Goal: Task Accomplishment & Management: Complete application form

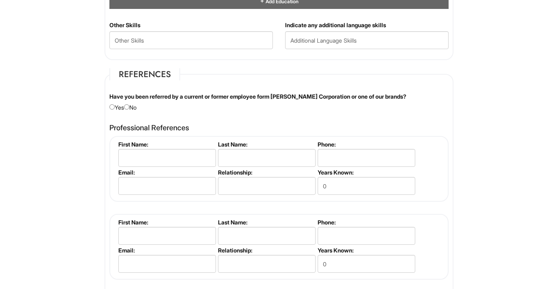
scroll to position [866, 0]
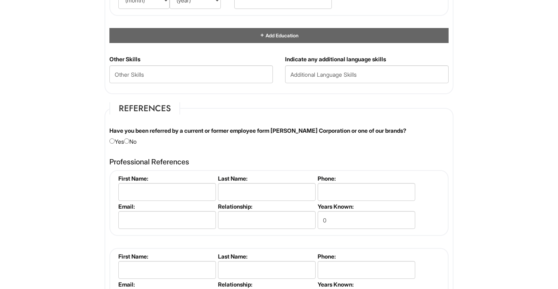
click at [135, 143] on div "Have you been referred by a current or former employee form [PERSON_NAME] Corpo…" at bounding box center [278, 136] width 351 height 19
click at [129, 143] on input "radio" at bounding box center [126, 141] width 5 height 5
radio input "true"
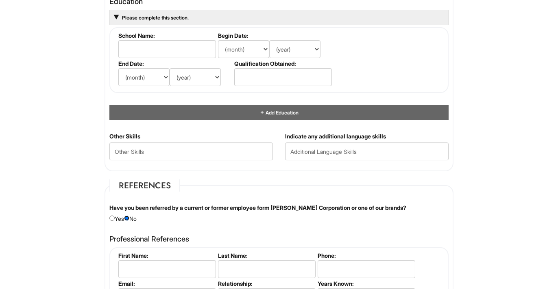
scroll to position [763, 0]
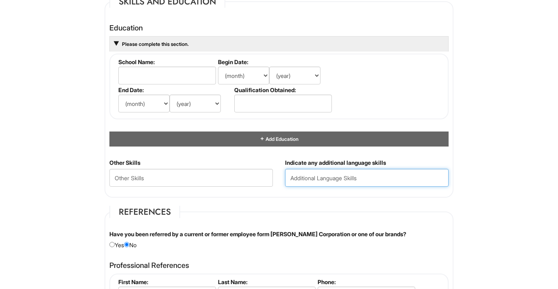
click at [335, 184] on input "text" at bounding box center [366, 178] width 163 height 18
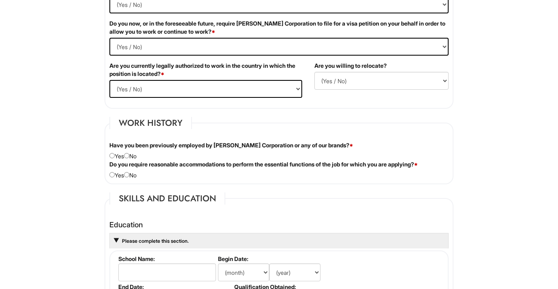
scroll to position [560, 0]
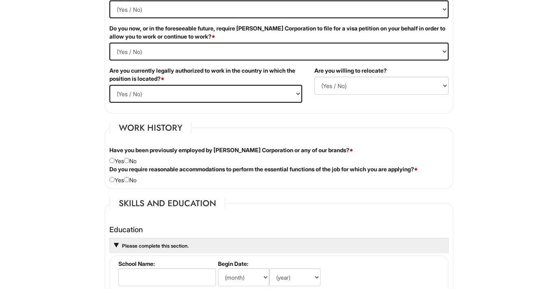
type input "Spanish"
click at [181, 84] on div "Are you currently legally authorized to work in the country in which the positi…" at bounding box center [205, 88] width 205 height 42
select select "Yes"
click option "Yes" at bounding box center [0, 0] width 0 height 0
select select "Y"
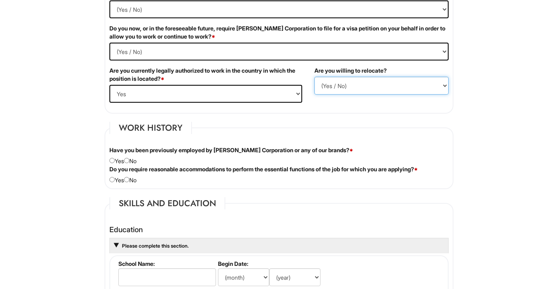
click option "Yes" at bounding box center [0, 0] width 0 height 0
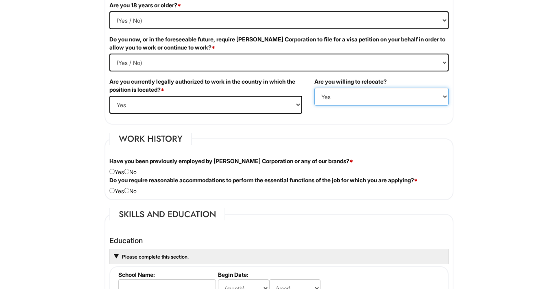
scroll to position [544, 0]
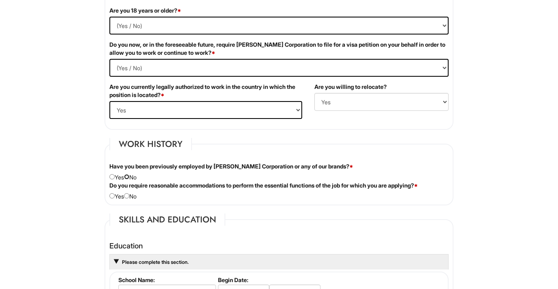
click at [129, 178] on input "radio" at bounding box center [126, 176] width 5 height 5
radio input "true"
click at [130, 200] on div "Do you require reasonable accommodations to perform the essential functions of …" at bounding box center [278, 191] width 351 height 19
click at [129, 197] on input "radio" at bounding box center [126, 195] width 5 height 5
radio input "true"
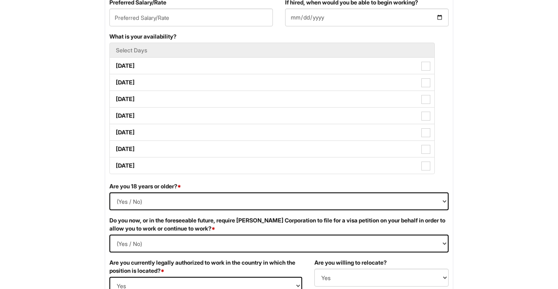
scroll to position [358, 0]
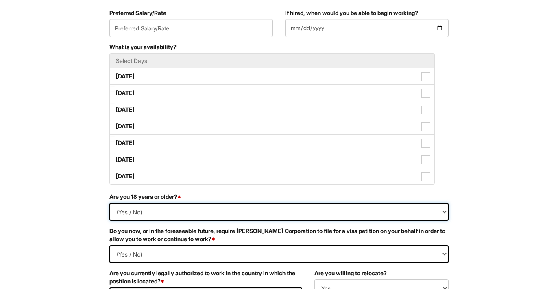
select select "Yes"
click option "Yes" at bounding box center [0, 0] width 0 height 0
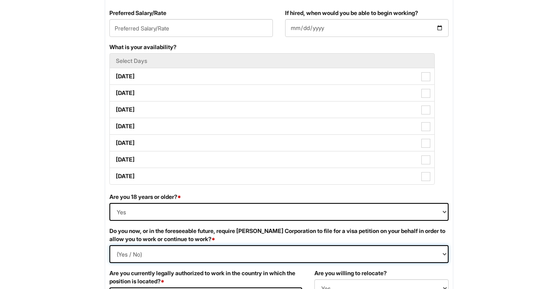
select Required "No"
click option "No" at bounding box center [0, 0] width 0 height 0
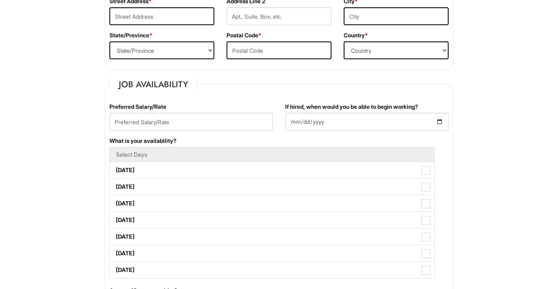
scroll to position [262, 0]
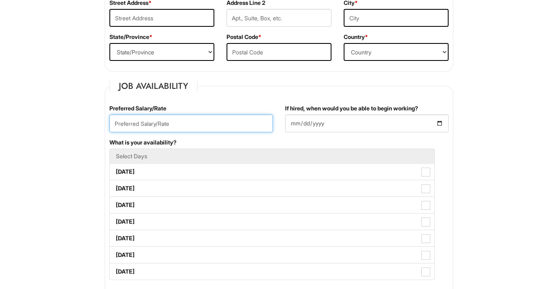
click at [239, 118] on input "text" at bounding box center [190, 124] width 163 height 18
type input "75000"
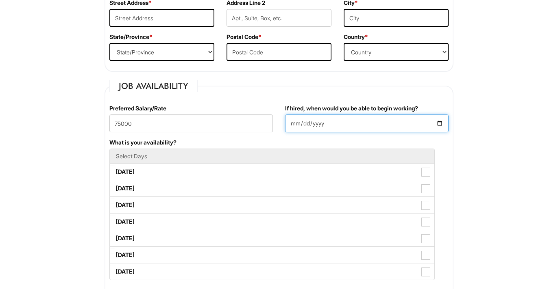
click at [372, 123] on input "If hired, when would you be able to begin working?" at bounding box center [366, 124] width 163 height 18
click at [445, 126] on input "If hired, when would you be able to begin working?" at bounding box center [366, 124] width 163 height 18
click at [443, 126] on input "If hired, when would you be able to begin working?" at bounding box center [366, 124] width 163 height 18
click at [439, 125] on input "If hired, when would you be able to begin working?" at bounding box center [366, 124] width 163 height 18
type input "2025-09-05"
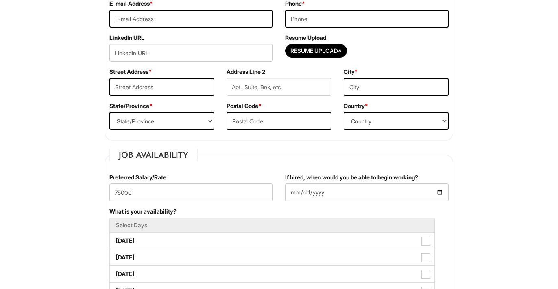
scroll to position [191, 0]
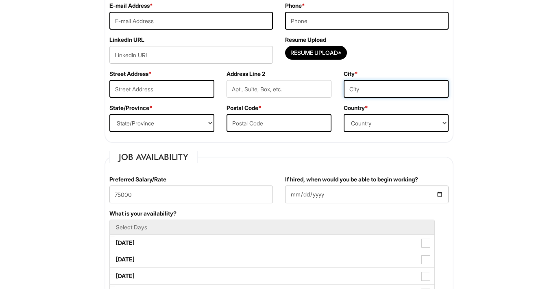
click at [387, 84] on input "text" at bounding box center [395, 89] width 105 height 18
type input "Selden"
click at [343, 114] on select "Country Afghanistan Albania Algeria American Samoa Andorra Angola Anguilla Anta…" at bounding box center [395, 123] width 105 height 18
select select "United States of America"
click option "United States of America" at bounding box center [0, 0] width 0 height 0
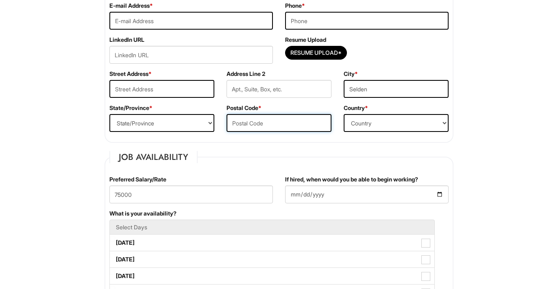
click at [289, 131] on input "text" at bounding box center [278, 123] width 105 height 18
type input "q"
type input "11784"
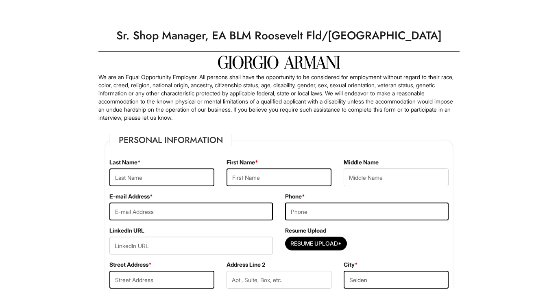
select select "[GEOGRAPHIC_DATA]"
select select "Yes"
select Required "No"
select select "Yes"
select select "Y"
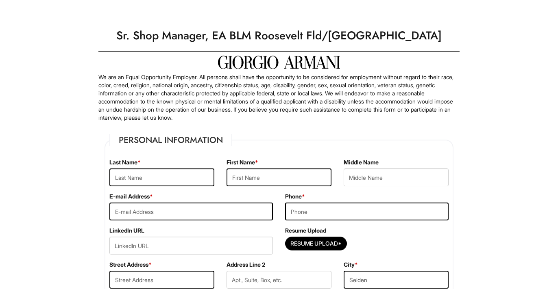
scroll to position [191, 0]
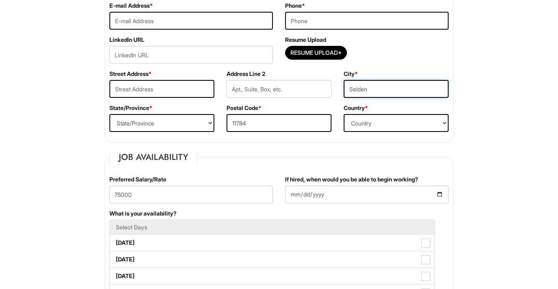
click at [387, 91] on input "Selden" at bounding box center [395, 89] width 105 height 18
click at [109, 114] on select "State/Province ALABAMA ALASKA ARIZONA ARKANSAS CALIFORNIA COLORADO CONNECTICUT …" at bounding box center [161, 123] width 105 height 18
select select "NY"
click option "NEW YORK" at bounding box center [0, 0] width 0 height 0
click at [167, 85] on input "text" at bounding box center [161, 89] width 105 height 18
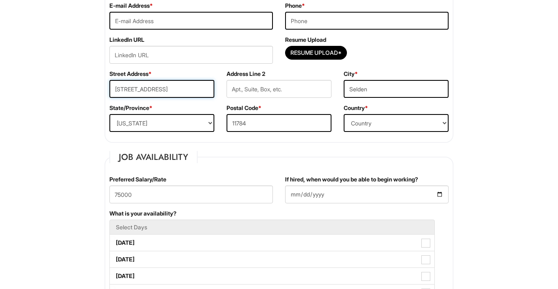
scroll to position [148, 0]
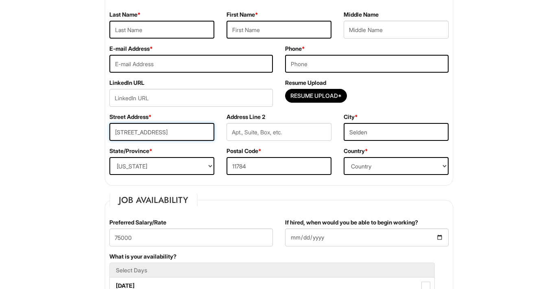
type input "4 Prospect St"
click at [183, 55] on input "email" at bounding box center [190, 64] width 163 height 18
type input "douglasm.quinteros@gmail.com"
click at [286, 59] on input "tel" at bounding box center [366, 64] width 163 height 18
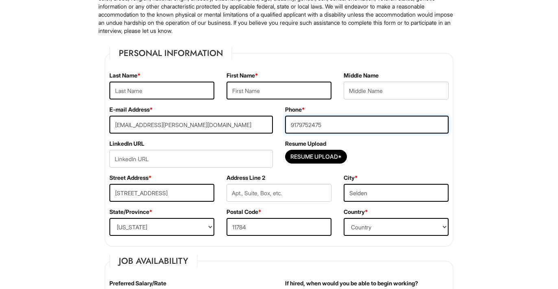
scroll to position [73, 0]
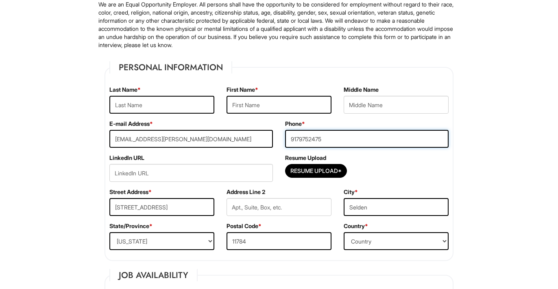
type input "9179752475"
click at [253, 100] on input "text" at bounding box center [278, 105] width 105 height 18
type input "o"
type input "Douglas"
click at [198, 104] on input "text" at bounding box center [161, 105] width 105 height 18
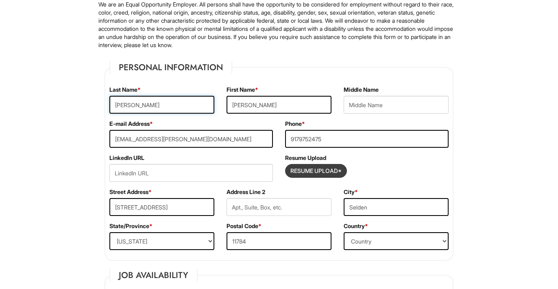
type input "Quinteros"
click at [324, 169] on input "Resume Upload*" at bounding box center [315, 171] width 61 height 13
type input "C:\fakepath\26-Resume-D.Quinteros.pdf"
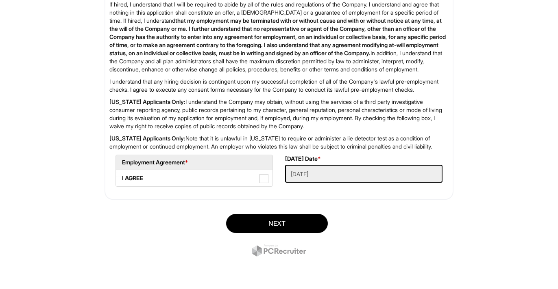
scroll to position [1332, 0]
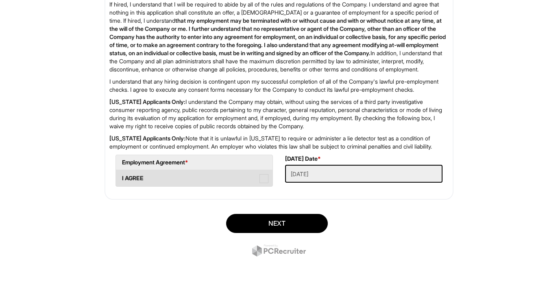
click at [265, 182] on span at bounding box center [263, 178] width 9 height 9
click at [121, 177] on AGREE "I AGREE" at bounding box center [118, 174] width 5 height 5
checkbox AGREE "true"
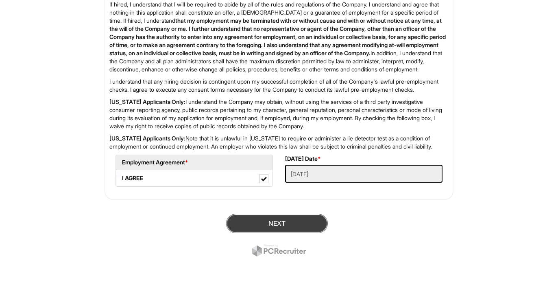
click at [283, 220] on button "Next" at bounding box center [277, 223] width 102 height 19
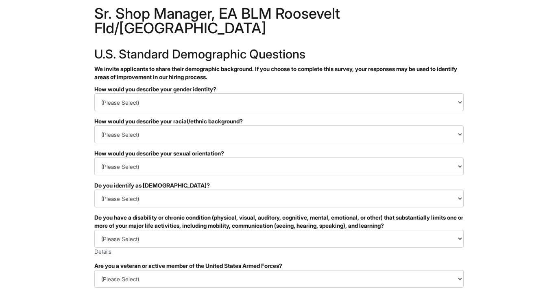
scroll to position [19, 0]
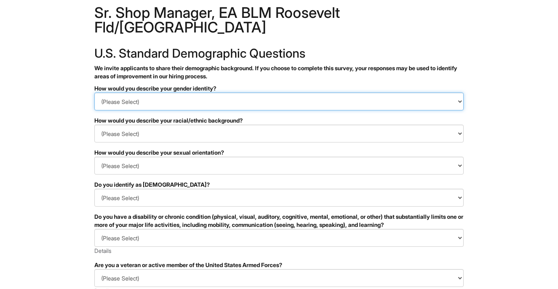
select select "Man"
click option "Man" at bounding box center [0, 0] width 0 height 0
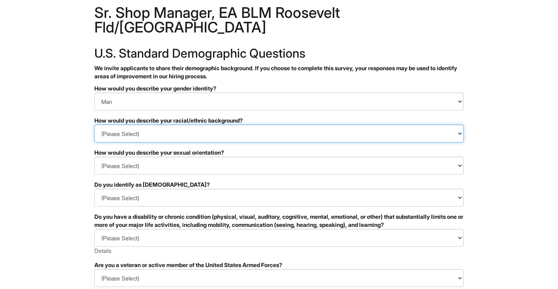
select select "Hispanic, Latinx or of Spanish Origin"
click option "Hispanic, Latinx or of Spanish Origin" at bounding box center [0, 0] width 0 height 0
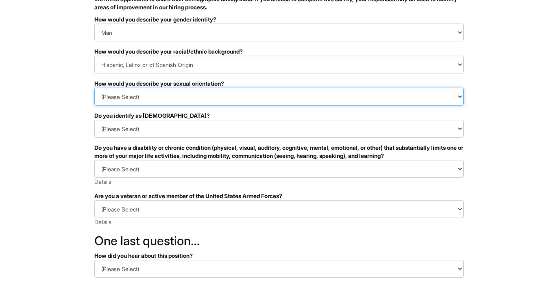
scroll to position [113, 0]
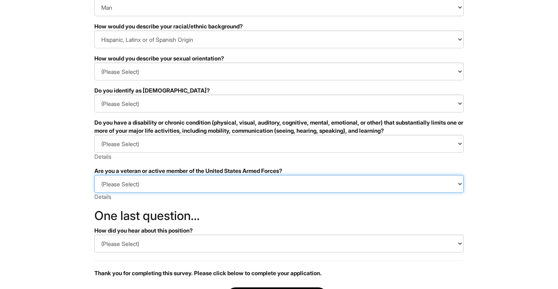
select select "I AM NOT A PROTECTED VETERAN"
click option "I AM NOT A PROTECTED VETERAN" at bounding box center [0, 0] width 0 height 0
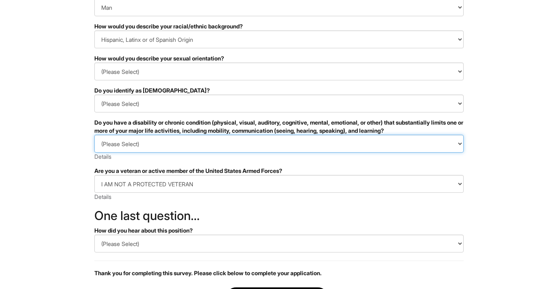
select select "NO, I DON'T HAVE A DISABILITY"
click option "NO, I DON'T HAVE A DISABILITY" at bounding box center [0, 0] width 0 height 0
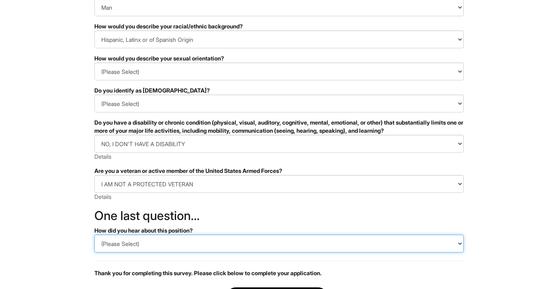
select select "LinkedIn"
click option "LinkedIn" at bounding box center [0, 0] width 0 height 0
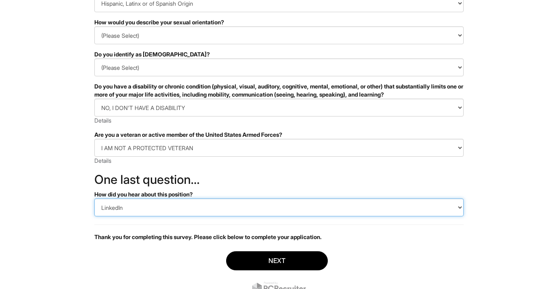
scroll to position [168, 0]
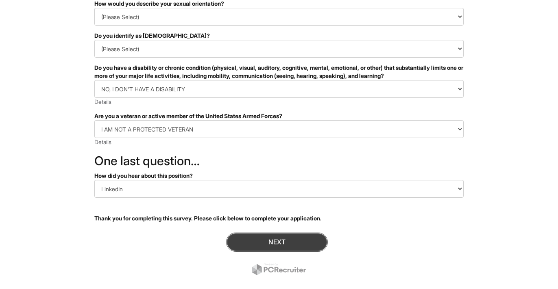
click at [288, 233] on button "Next" at bounding box center [277, 242] width 102 height 19
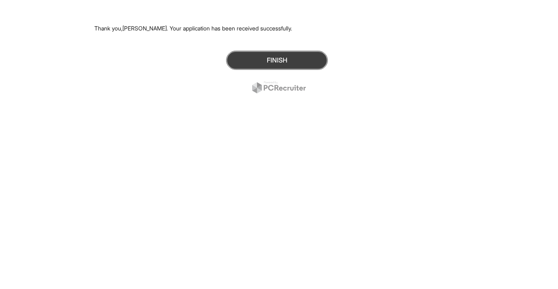
click at [313, 62] on button "Finish" at bounding box center [277, 60] width 102 height 19
